Goal: Information Seeking & Learning: Learn about a topic

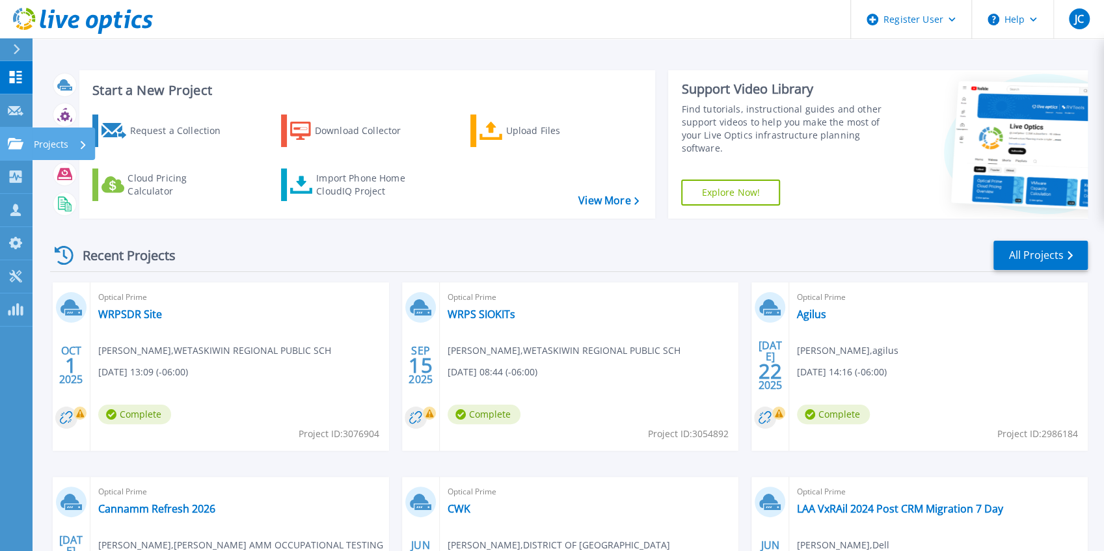
click at [10, 141] on icon at bounding box center [16, 143] width 16 height 11
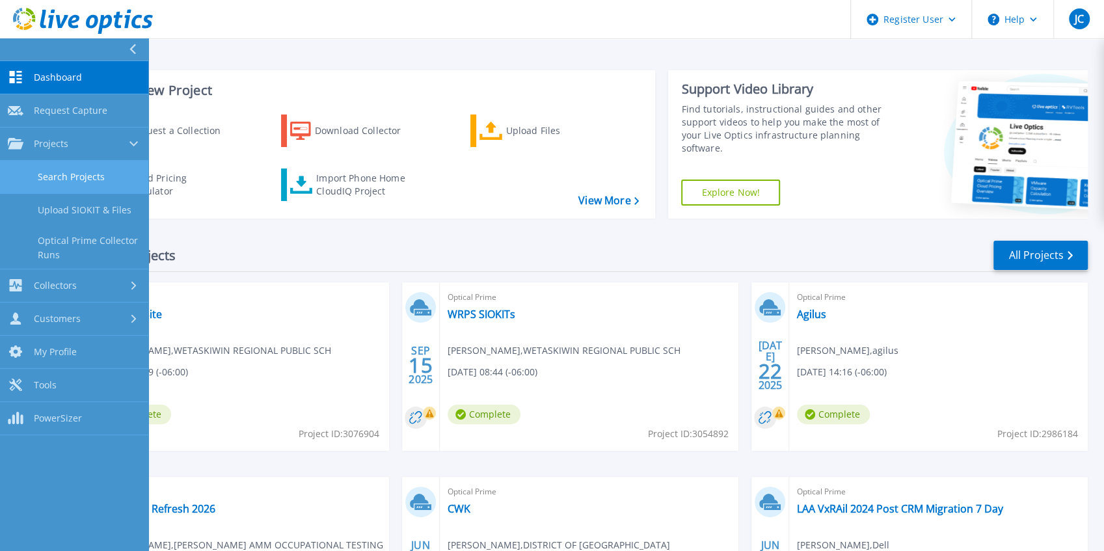
click at [33, 170] on link "Search Projects" at bounding box center [74, 177] width 148 height 33
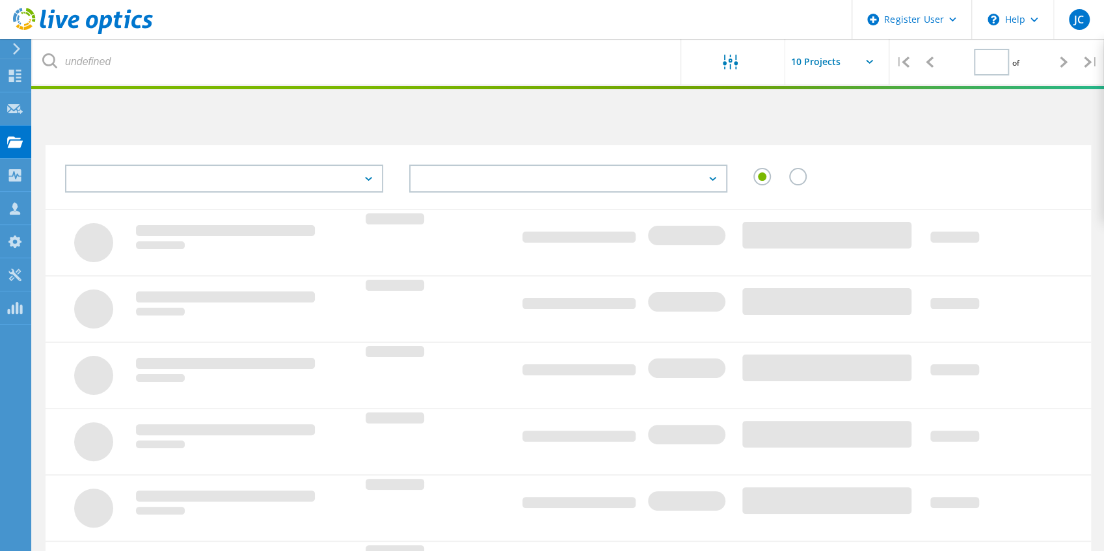
type input "1"
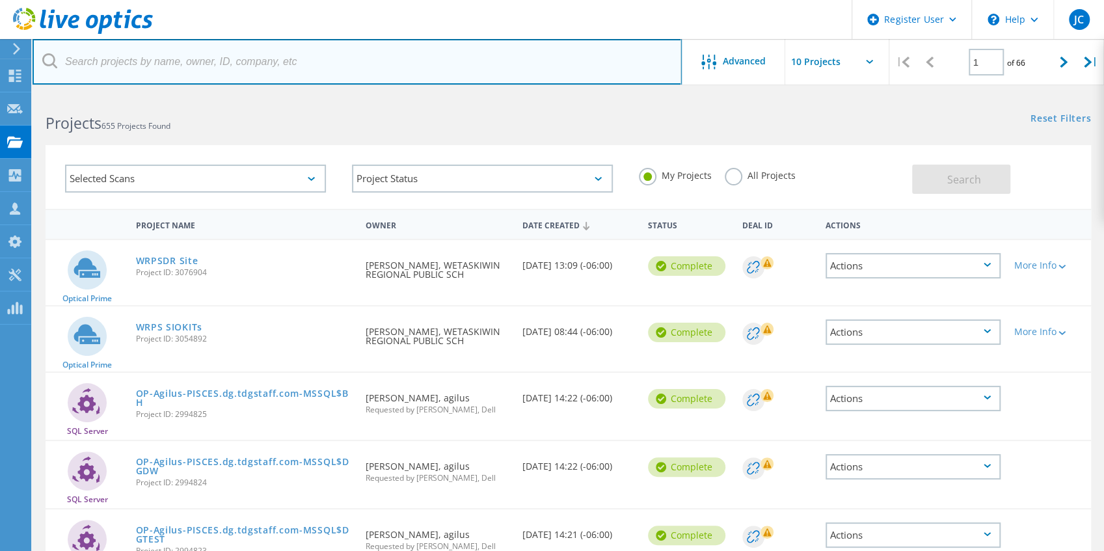
click at [172, 79] on input "text" at bounding box center [357, 62] width 649 height 46
type input "java holdings"
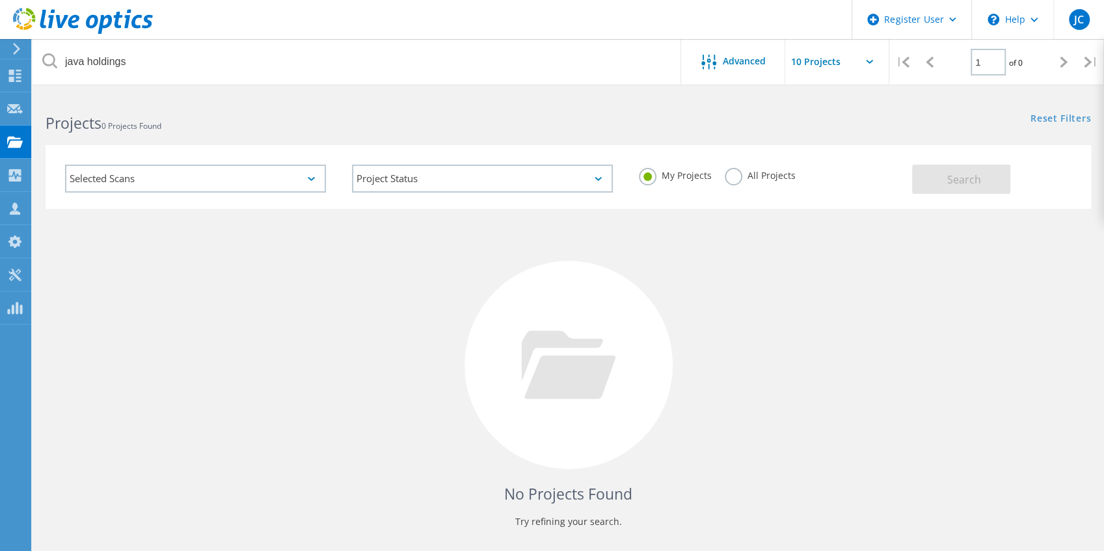
click at [741, 190] on div "My Projects All Projects" at bounding box center [769, 176] width 287 height 48
click at [780, 172] on label "All Projects" at bounding box center [760, 174] width 71 height 12
click at [0, 0] on input "All Projects" at bounding box center [0, 0] width 0 height 0
click at [1005, 191] on button "Search" at bounding box center [961, 179] width 98 height 29
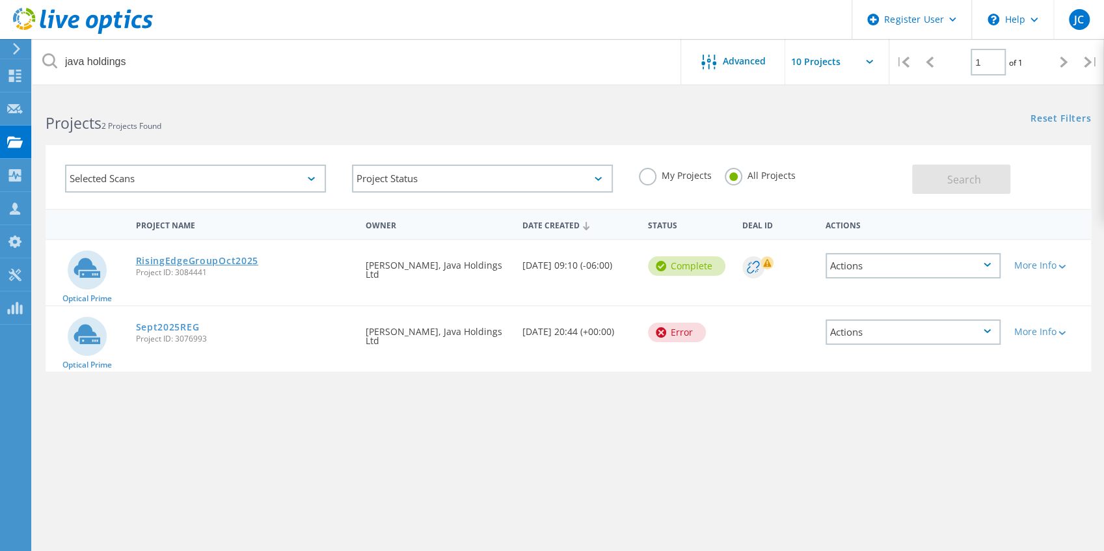
click at [183, 264] on link "RisingEdgeGroupOct2025" at bounding box center [197, 260] width 122 height 9
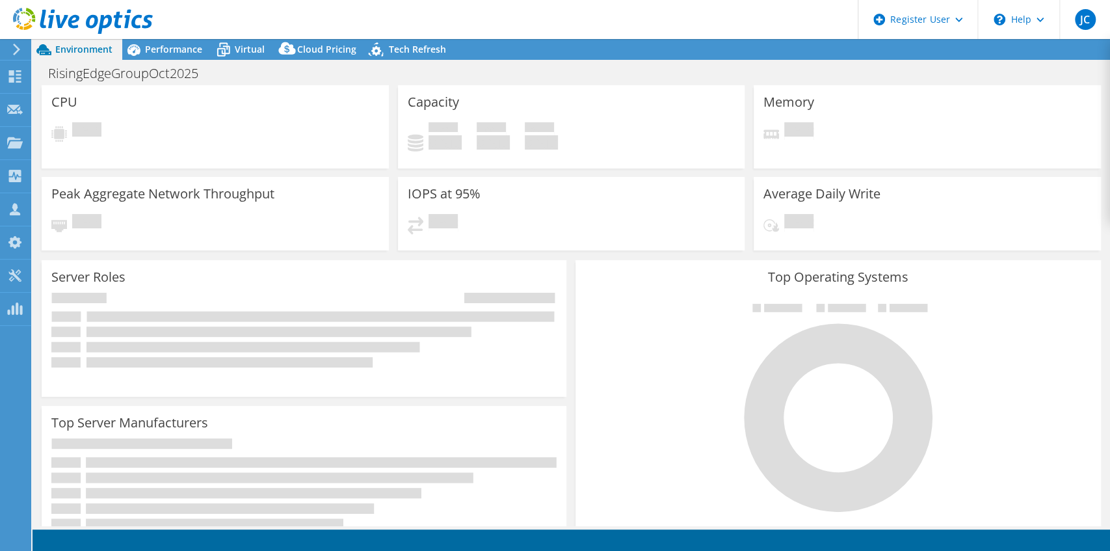
select select "[GEOGRAPHIC_DATA]"
select select "CAD"
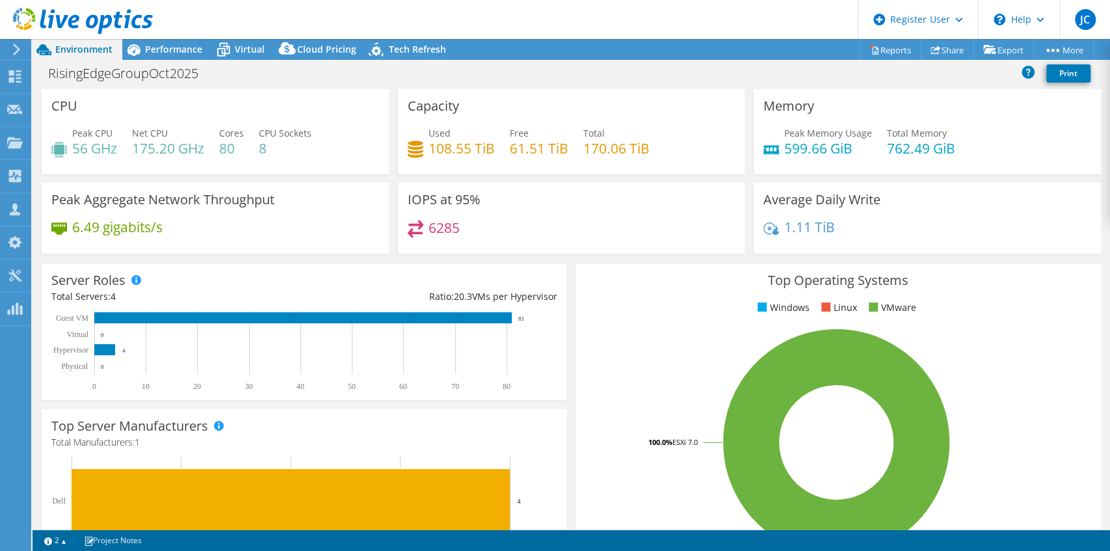
click at [554, 256] on div "IOPS at 95% 6285" at bounding box center [572, 222] width 356 height 79
click at [198, 62] on div "RisingEdgeGroupOct2025 Print" at bounding box center [572, 73] width 1078 height 24
click at [189, 51] on span "Performance" at bounding box center [173, 49] width 57 height 12
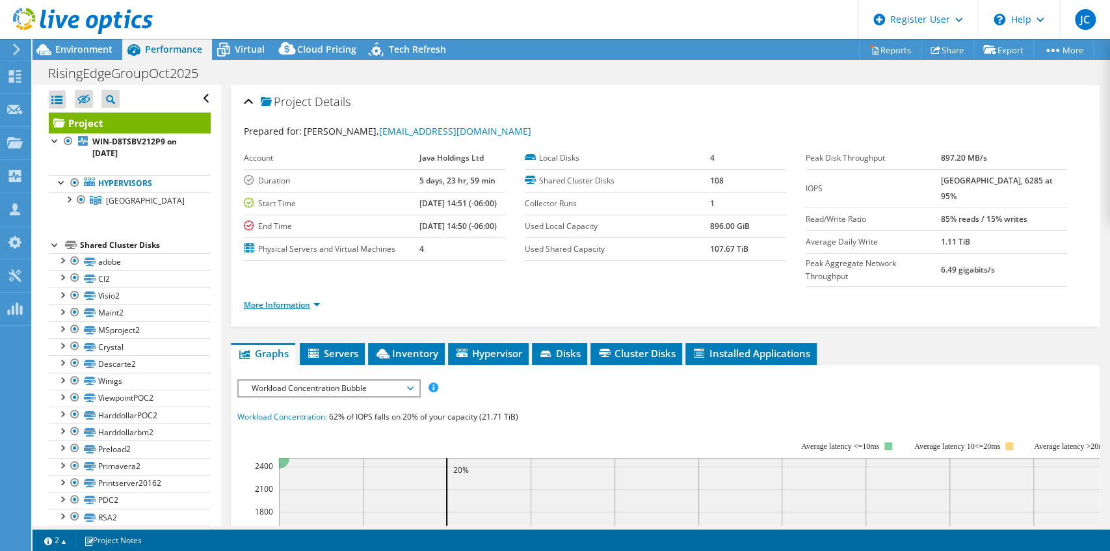
click at [278, 299] on link "More Information" at bounding box center [282, 304] width 76 height 11
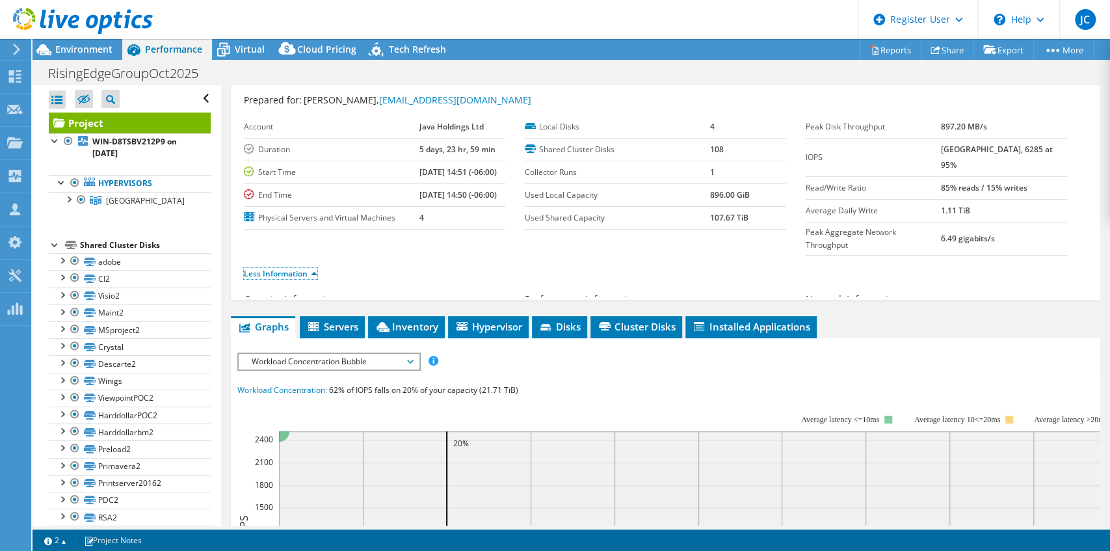
scroll to position [43, 0]
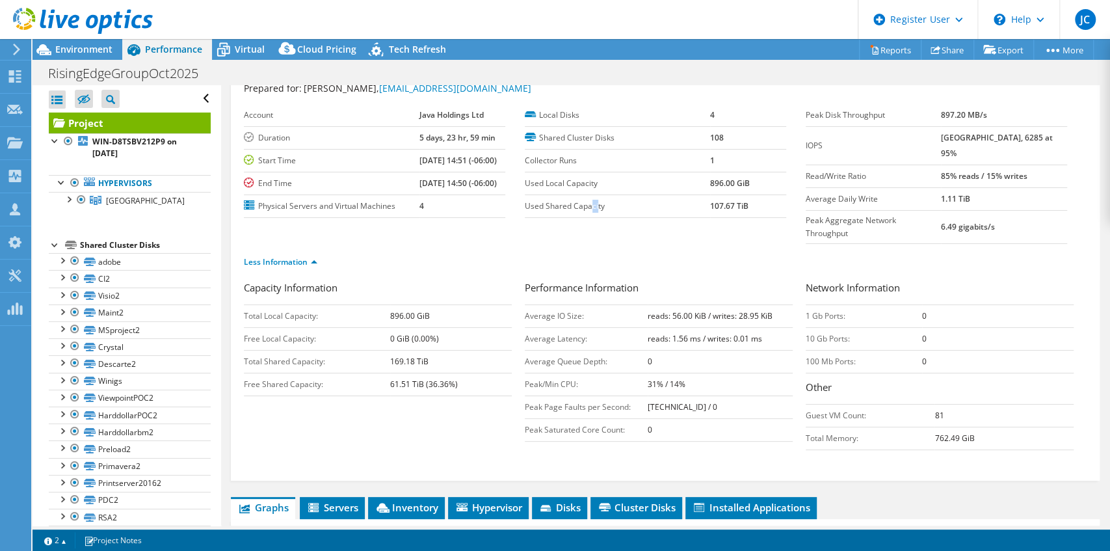
drag, startPoint x: 594, startPoint y: 206, endPoint x: 687, endPoint y: 212, distance: 93.2
click at [598, 206] on label "Used Shared Capacity" at bounding box center [617, 206] width 185 height 13
drag, startPoint x: 701, startPoint y: 207, endPoint x: 757, endPoint y: 222, distance: 57.9
click at [744, 204] on tr "Used Shared Capacity 107.67 TiB" at bounding box center [655, 205] width 261 height 23
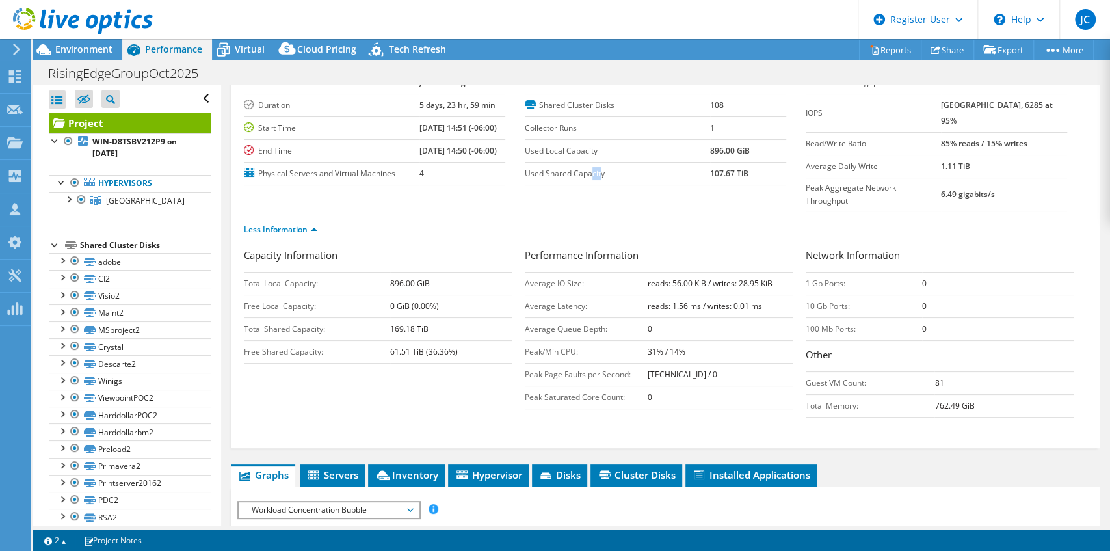
scroll to position [87, 0]
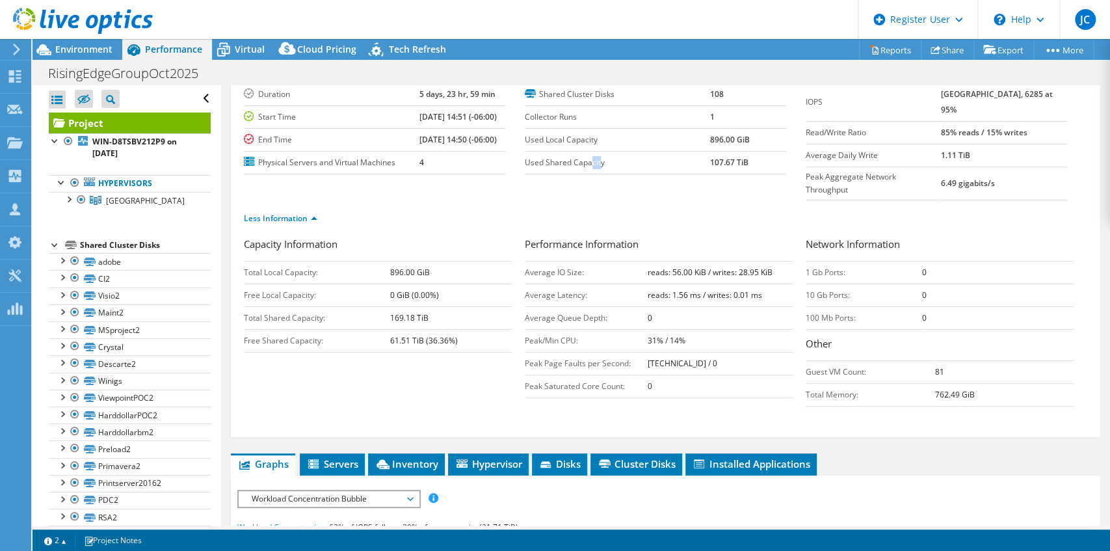
click at [710, 168] on td "107.67 TiB" at bounding box center [748, 162] width 76 height 23
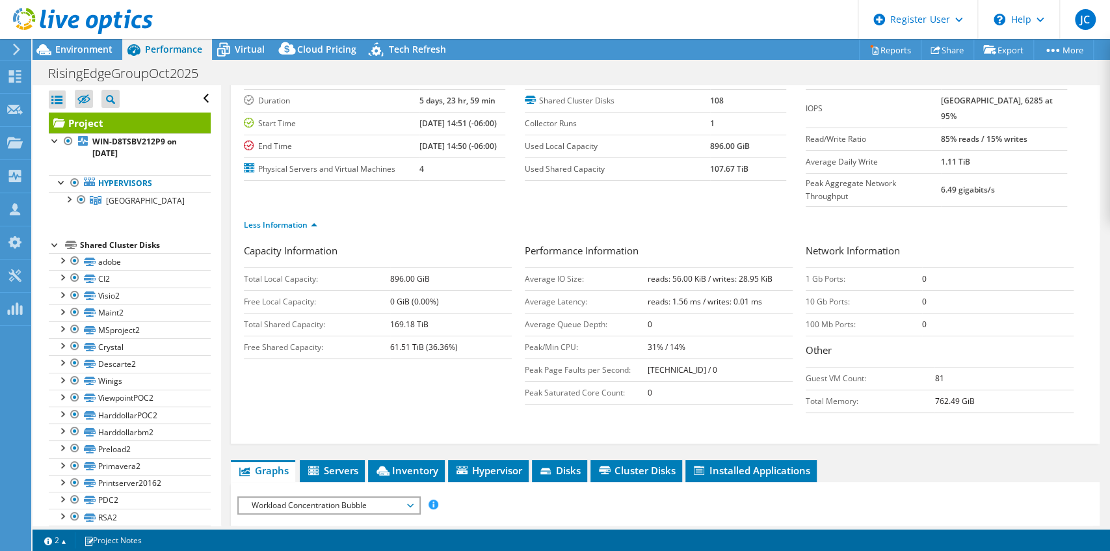
scroll to position [130, 0]
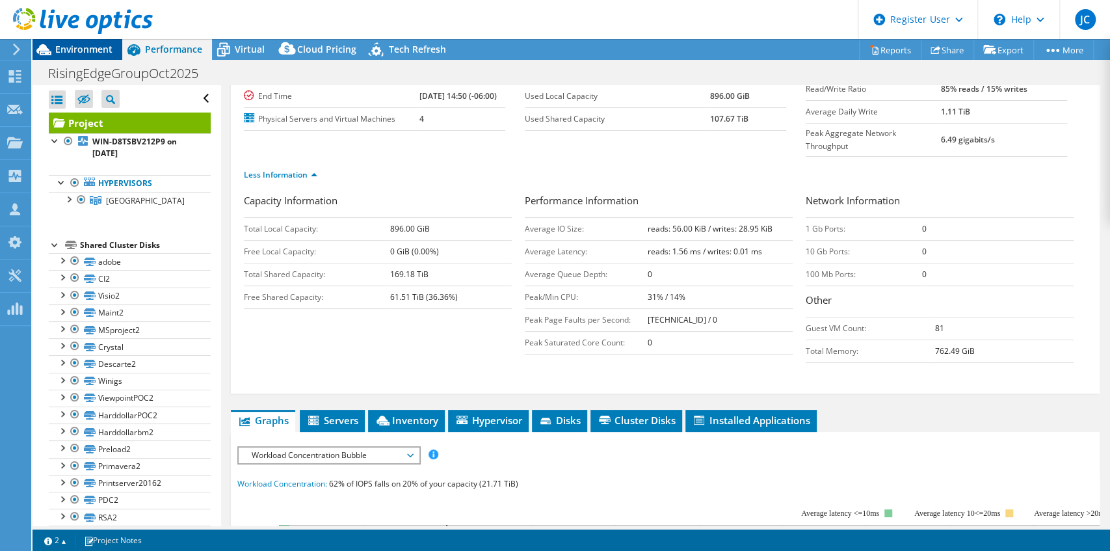
click at [85, 49] on span "Environment" at bounding box center [83, 49] width 57 height 12
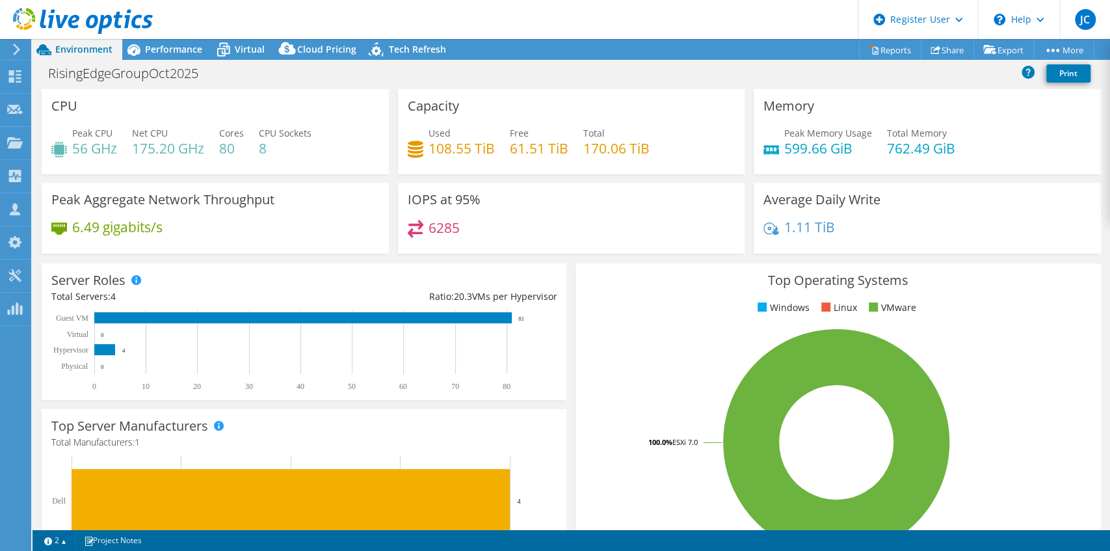
drag, startPoint x: 635, startPoint y: 188, endPoint x: 644, endPoint y: 181, distance: 11.6
click at [637, 187] on div "IOPS at 95% 6285" at bounding box center [571, 218] width 347 height 71
click at [594, 205] on div "IOPS at 95% 6285" at bounding box center [571, 218] width 347 height 71
click at [520, 170] on div "Capacity Used 108.55 TiB Free 61.51 TiB Total 170.06 TiB" at bounding box center [571, 131] width 347 height 85
click at [447, 259] on div "Server Roles Physical Servers represent bare metal servers that were targets of…" at bounding box center [304, 332] width 534 height 146
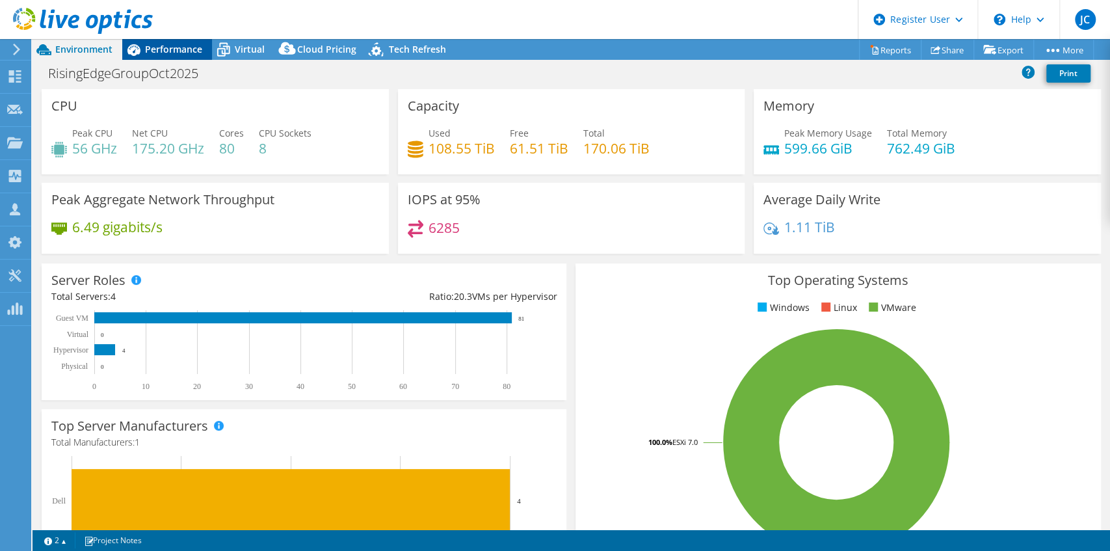
click at [183, 53] on span "Performance" at bounding box center [173, 49] width 57 height 12
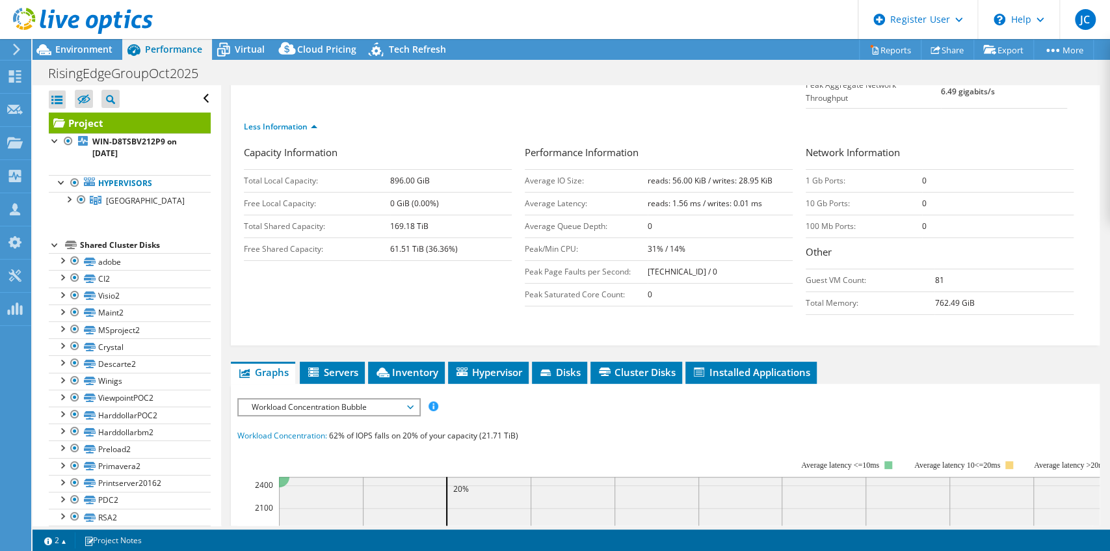
scroll to position [217, 0]
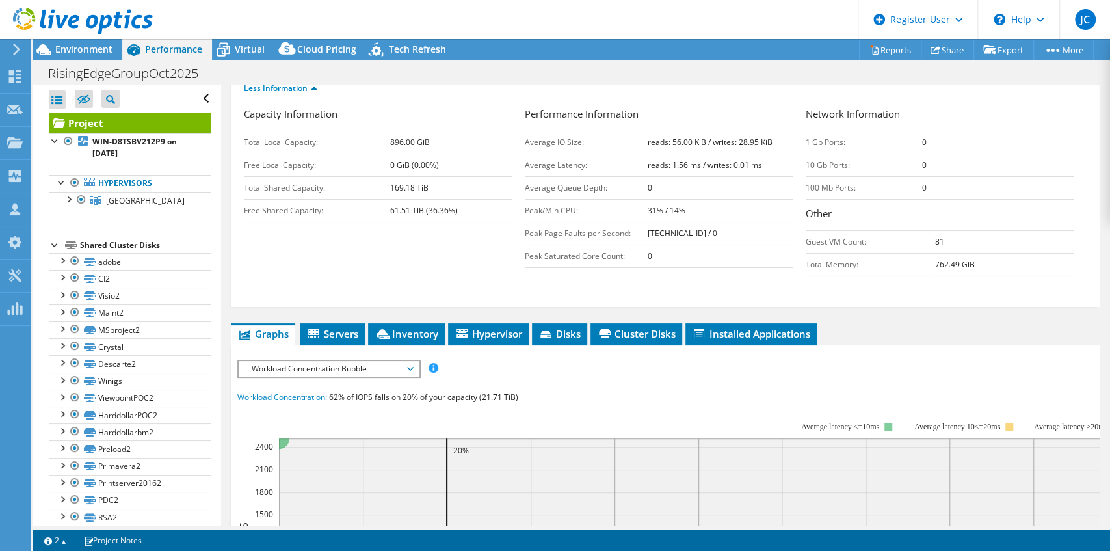
click at [351, 361] on span "Workload Concentration Bubble" at bounding box center [328, 369] width 167 height 16
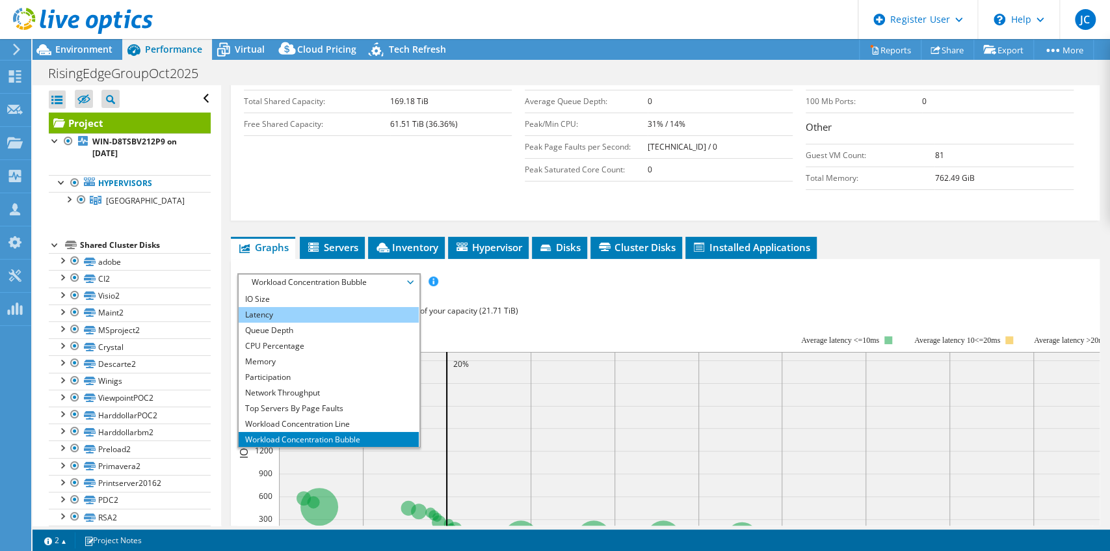
scroll to position [47, 0]
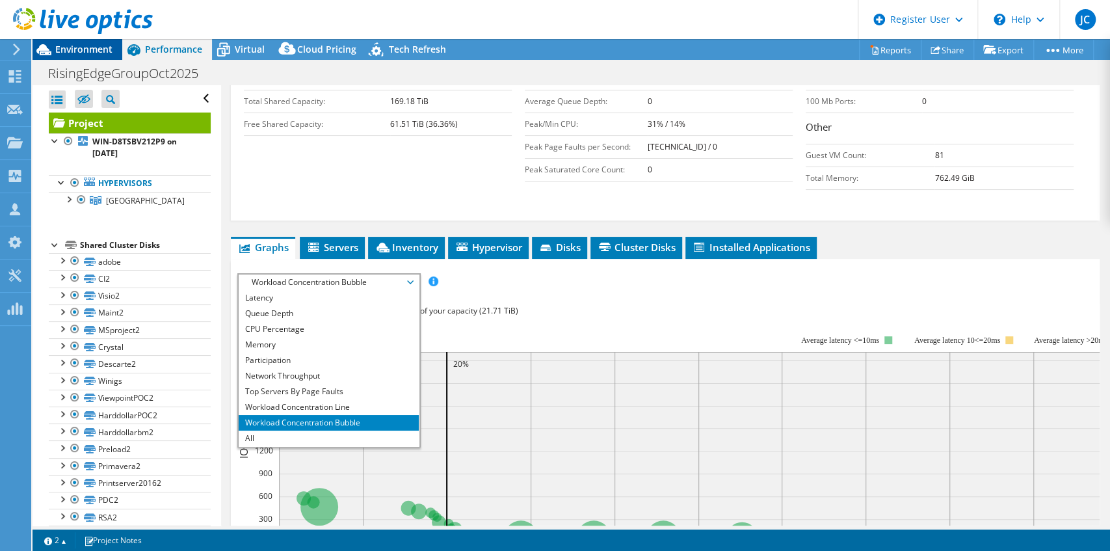
click at [97, 55] on span "Environment" at bounding box center [83, 49] width 57 height 12
